Goal: Task Accomplishment & Management: Manage account settings

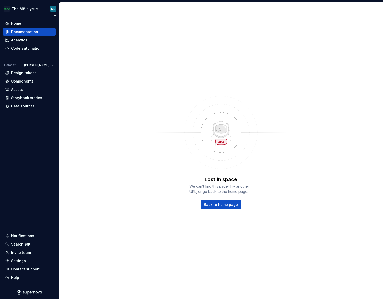
click at [27, 30] on div "Documentation" at bounding box center [24, 31] width 27 height 5
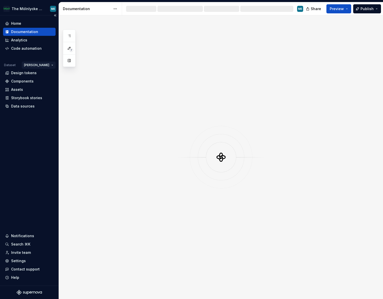
click at [50, 66] on html "The Mölnlycke Experience ME Home Documentation Analytics Code automation Datase…" at bounding box center [191, 149] width 383 height 299
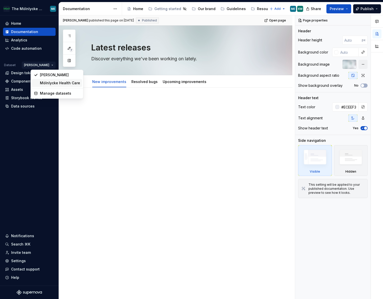
click at [48, 83] on div "Mölnlycke Health Care" at bounding box center [60, 83] width 40 height 5
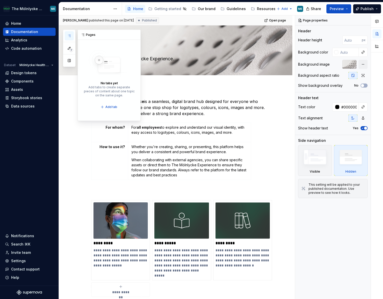
click at [69, 36] on icon "button" at bounding box center [69, 36] width 4 height 4
click at [89, 34] on div "Pages" at bounding box center [109, 35] width 63 height 10
click at [138, 10] on div "Home" at bounding box center [138, 8] width 10 height 5
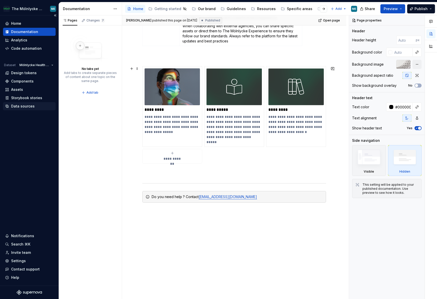
scroll to position [25, 0]
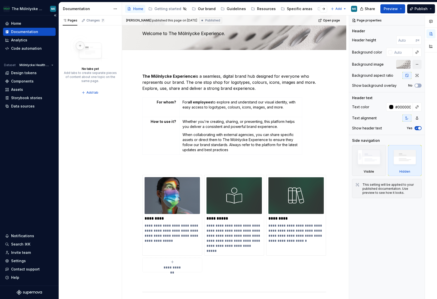
drag, startPoint x: 23, startPoint y: 33, endPoint x: 28, endPoint y: 34, distance: 5.1
click at [23, 33] on div "Documentation" at bounding box center [24, 31] width 27 height 5
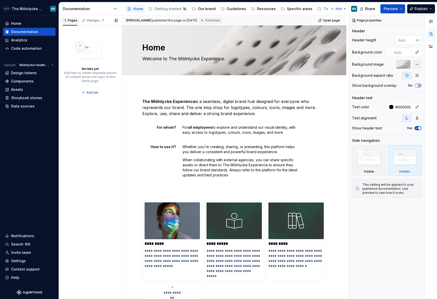
click at [67, 22] on div "Pages" at bounding box center [70, 20] width 15 height 4
click at [177, 11] on div "Getting started" at bounding box center [167, 8] width 27 height 5
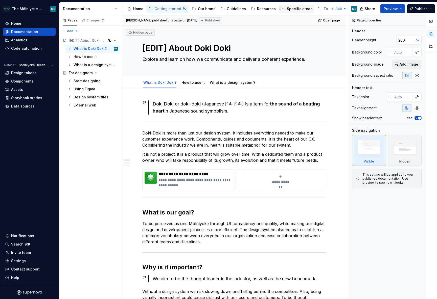
click at [294, 9] on div "Specific areas" at bounding box center [299, 8] width 25 height 5
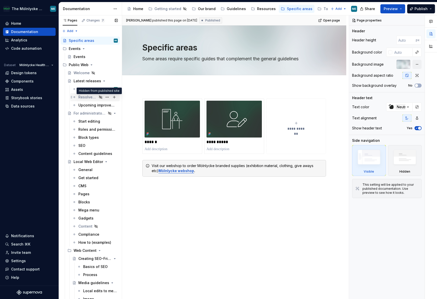
click at [99, 96] on icon "Page tree" at bounding box center [100, 97] width 4 height 4
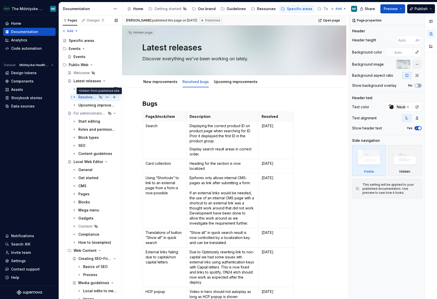
click at [98, 96] on icon "Page tree" at bounding box center [100, 97] width 4 height 4
click at [104, 97] on button "Page tree" at bounding box center [107, 97] width 7 height 7
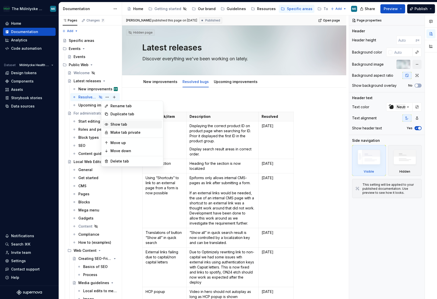
click at [114, 126] on div "Show tab" at bounding box center [134, 124] width 49 height 5
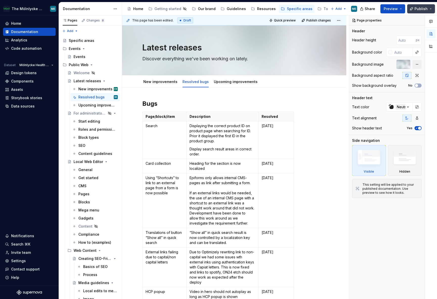
click at [363, 7] on span "Publish" at bounding box center [420, 8] width 13 height 5
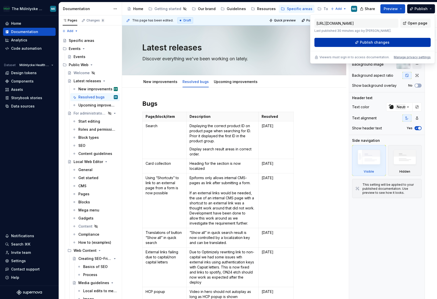
click at [363, 43] on span "Publish changes" at bounding box center [375, 42] width 30 height 5
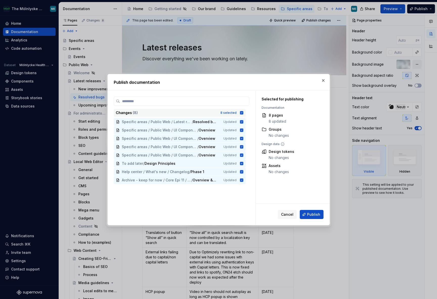
click at [241, 113] on icon at bounding box center [241, 113] width 4 height 4
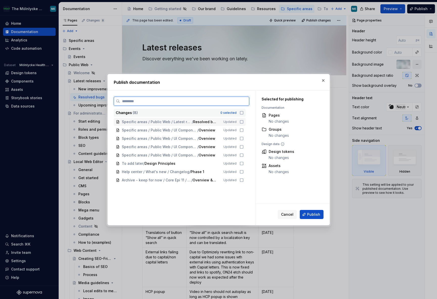
click at [241, 122] on icon at bounding box center [241, 122] width 4 height 4
click at [309, 212] on span "Publish" at bounding box center [313, 214] width 13 height 5
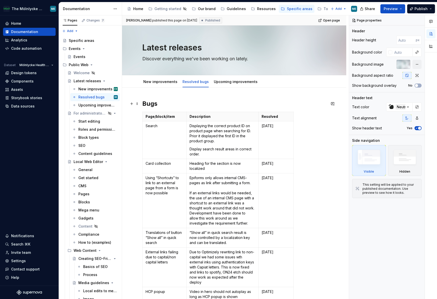
click at [162, 105] on h2 "Bugs" at bounding box center [234, 104] width 184 height 8
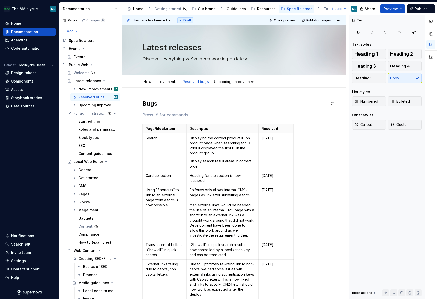
type textarea "*"
click at [318, 150] on div "Page/block/item Description Resolved Search Displaying the correct product ID o…" at bounding box center [234, 237] width 184 height 226
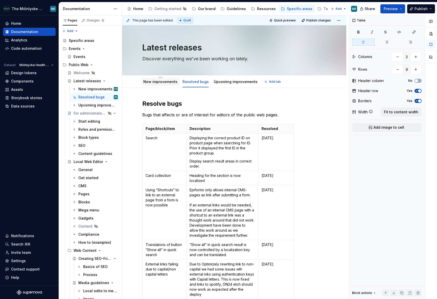
click at [151, 80] on link "New improvements" at bounding box center [160, 82] width 34 height 4
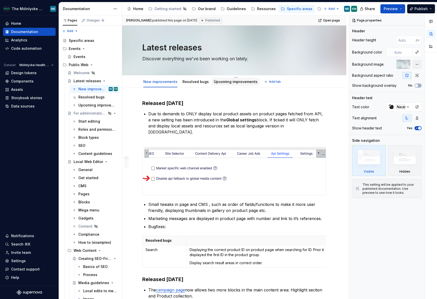
click at [222, 82] on link "Upcoming improvements" at bounding box center [236, 82] width 44 height 4
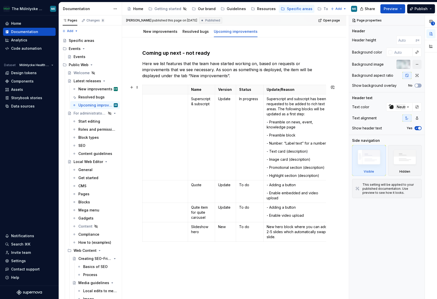
scroll to position [50, 0]
click at [363, 10] on span "Publish" at bounding box center [420, 8] width 13 height 5
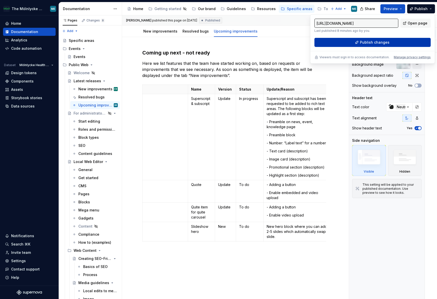
click at [363, 43] on button "Publish changes" at bounding box center [372, 42] width 116 height 9
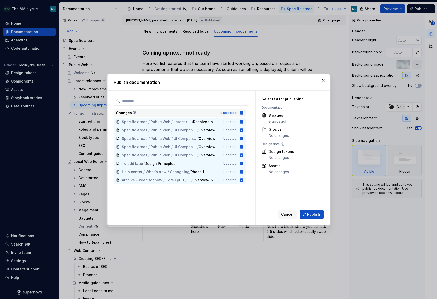
click at [231, 111] on div "8 selected" at bounding box center [228, 113] width 16 height 4
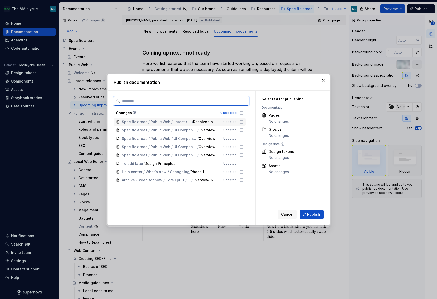
click at [241, 122] on icon at bounding box center [241, 122] width 4 height 4
click at [318, 214] on span "Publish" at bounding box center [313, 214] width 13 height 5
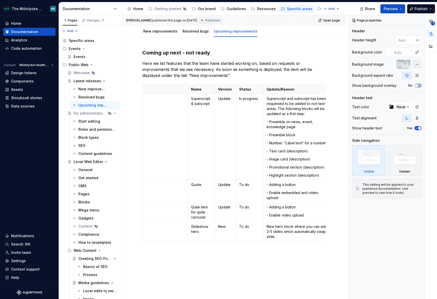
type textarea "*"
